Goal: Task Accomplishment & Management: Manage account settings

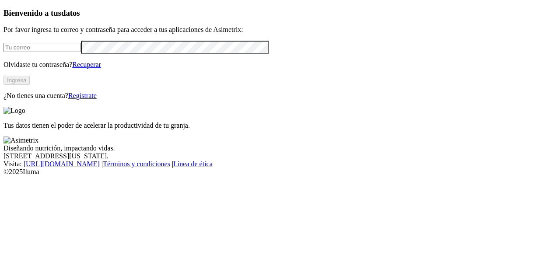
type input "[EMAIL_ADDRESS][DOMAIN_NAME]"
click at [30, 85] on button "Ingresa" at bounding box center [17, 80] width 26 height 9
